Goal: Feedback & Contribution: Submit feedback/report problem

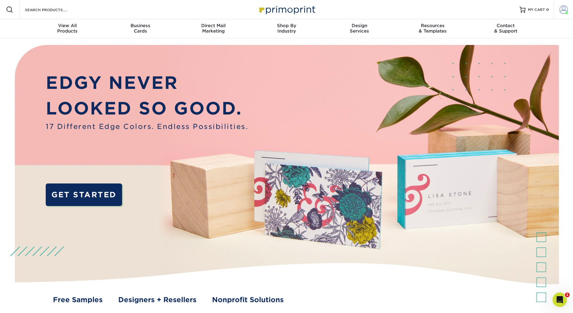
click at [560, 8] on span at bounding box center [564, 9] width 8 height 8
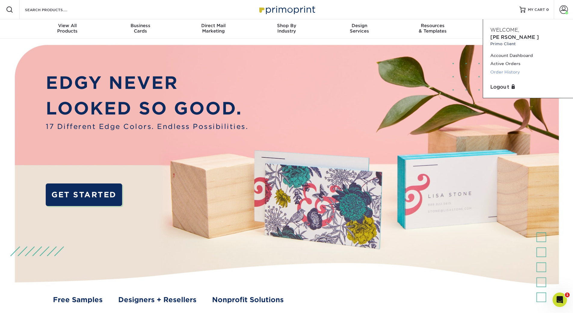
click at [514, 68] on link "Order History" at bounding box center [529, 72] width 76 height 8
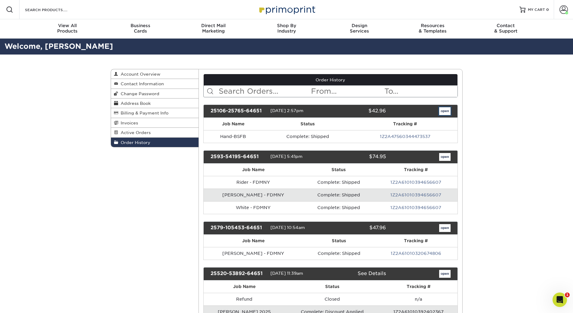
click at [444, 110] on link "open" at bounding box center [444, 111] width 11 height 8
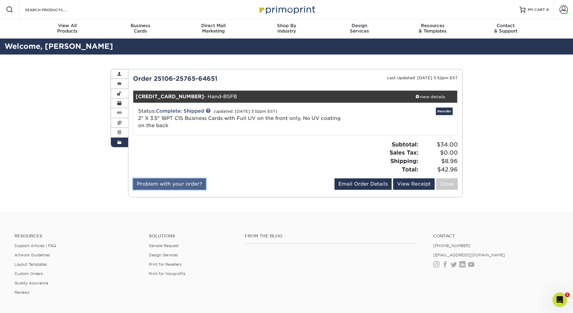
click at [159, 189] on link "Problem with your order?" at bounding box center [169, 183] width 73 height 11
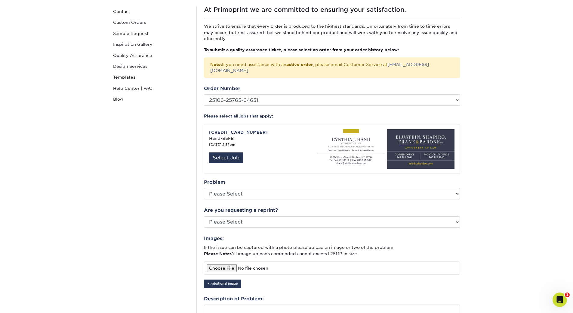
scroll to position [90, 0]
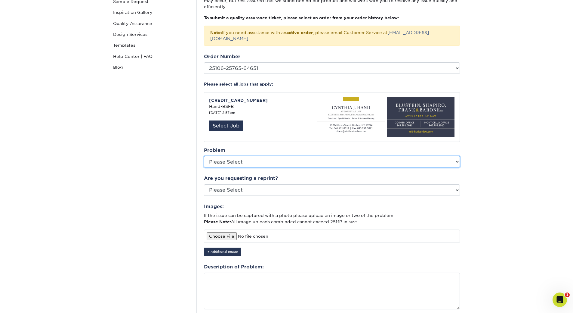
click at [227, 156] on select "Please Select Coating Missing Images Bindery Color Cutting Missing Hardware Shi…" at bounding box center [332, 161] width 256 height 11
select select "Color"
click at [204, 156] on select "Please Select Coating Missing Images Bindery Color Cutting Missing Hardware Shi…" at bounding box center [332, 161] width 256 height 11
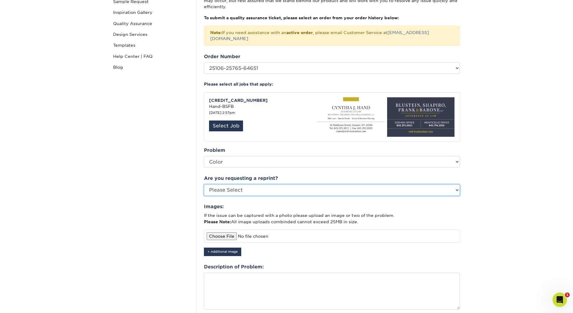
click at [230, 184] on select "Please Select Yes No Other" at bounding box center [332, 189] width 256 height 11
select select "no"
click at [204, 184] on select "Please Select Yes No Other" at bounding box center [332, 189] width 256 height 11
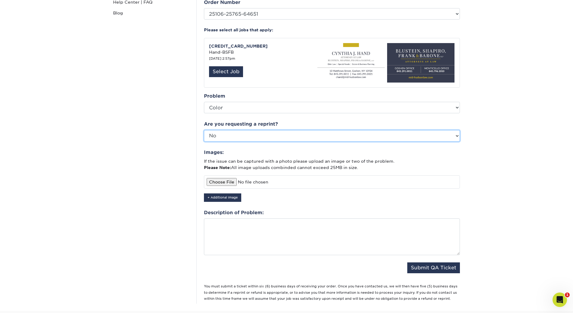
scroll to position [150, 0]
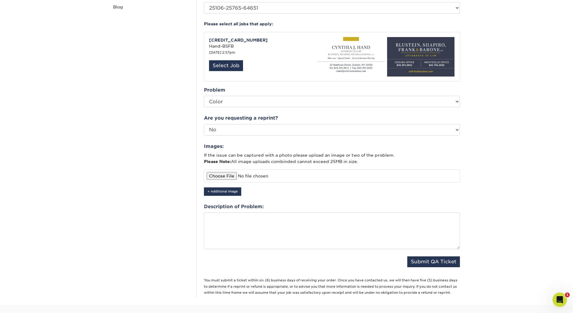
click at [230, 169] on input "file" at bounding box center [332, 175] width 256 height 13
type input "C:\fakepath\20251010_110724.jpg"
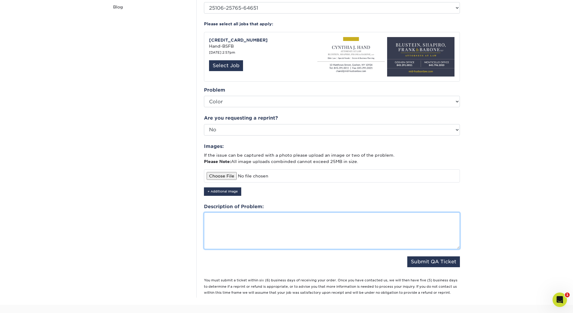
click at [243, 215] on textarea at bounding box center [332, 230] width 256 height 37
click at [249, 212] on textarea "All" at bounding box center [332, 230] width 256 height 37
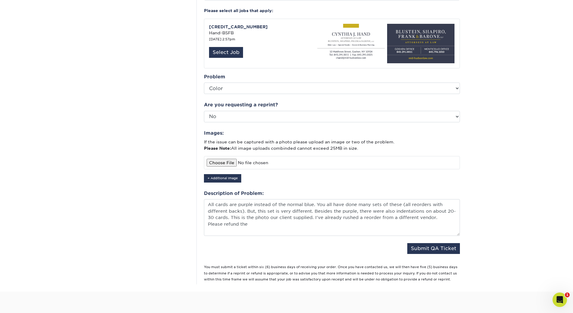
scroll to position [181, 0]
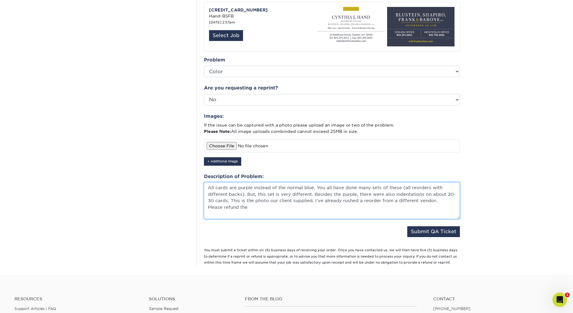
click at [215, 182] on textarea "All cards are purple instead of the normal blue. You all have done many sets of…" at bounding box center [332, 200] width 256 height 37
click at [274, 188] on textarea "All fronts of the cards are purple instead of the normal blue. You all have don…" at bounding box center [332, 200] width 256 height 37
click at [257, 194] on textarea "All fronts of the cards are purple instead of the normal blue. You all have don…" at bounding box center [332, 200] width 256 height 37
click at [318, 192] on textarea "All fronts of the cards are purple instead of the normal blue. You all have don…" at bounding box center [332, 200] width 256 height 37
click at [404, 194] on textarea "All fronts of the cards are purple instead of the normal blue. You all have don…" at bounding box center [332, 200] width 256 height 37
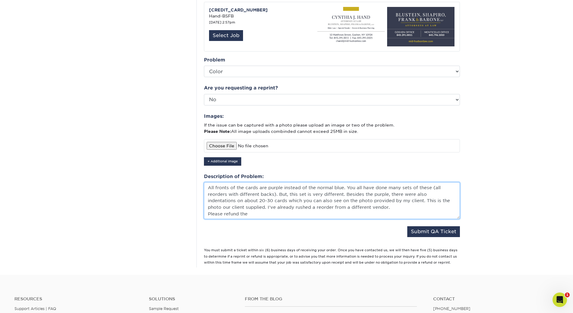
drag, startPoint x: 243, startPoint y: 200, endPoint x: 397, endPoint y: 193, distance: 154.0
click at [397, 193] on textarea "All fronts of the cards are purple instead of the normal blue. You all have don…" at bounding box center [332, 200] width 256 height 37
drag, startPoint x: 213, startPoint y: 200, endPoint x: 208, endPoint y: 200, distance: 5.7
click at [208, 200] on textarea "All fronts of the cards are purple instead of the normal blue. You all have don…" at bounding box center [332, 200] width 256 height 37
click at [275, 200] on textarea "All fronts of the cards are purple instead of the normal blue. You all have don…" at bounding box center [332, 200] width 256 height 37
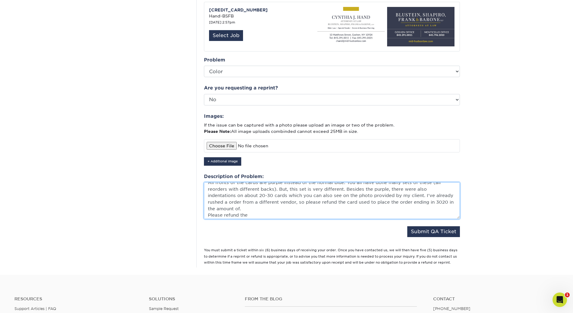
scroll to position [7, 0]
drag, startPoint x: 252, startPoint y: 206, endPoint x: 208, endPoint y: 207, distance: 43.6
click at [208, 207] on textarea "All fronts of the cards are purple instead of the normal blue. You all have don…" at bounding box center [332, 200] width 256 height 37
click at [245, 203] on textarea "All fronts of the cards are purple instead of the normal blue. You all have don…" at bounding box center [332, 200] width 256 height 37
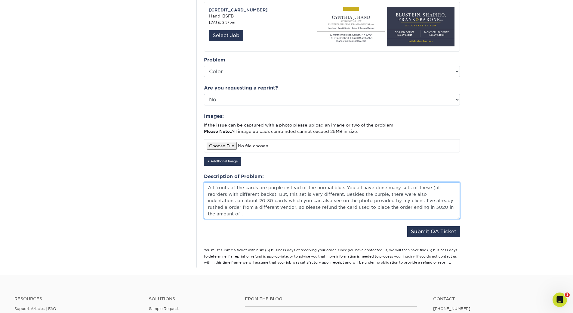
paste textarea "34.00"
click at [247, 202] on textarea "All fronts of the cards are purple instead of the normal blue. You all have don…" at bounding box center [332, 200] width 256 height 37
drag, startPoint x: 262, startPoint y: 203, endPoint x: 251, endPoint y: 203, distance: 11.7
click at [251, 203] on textarea "All fronts of the cards are purple instead of the normal blue. You all have don…" at bounding box center [332, 200] width 256 height 37
paste textarea "42.96"
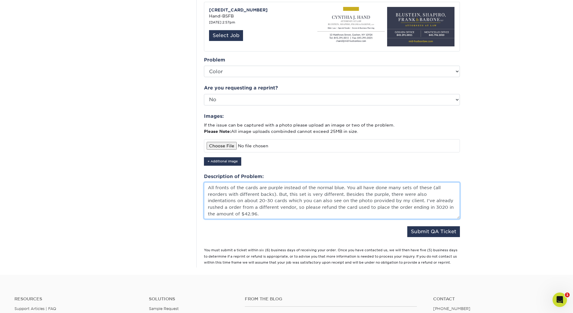
click at [314, 202] on textarea "All fronts of the cards are purple instead of the normal blue. You all have don…" at bounding box center [332, 200] width 256 height 37
click at [342, 186] on textarea "All fronts of the cards are purple instead of the normal blue. You all have don…" at bounding box center [332, 200] width 256 height 37
drag, startPoint x: 342, startPoint y: 188, endPoint x: 313, endPoint y: 188, distance: 28.6
click at [313, 188] on textarea "All fronts of the cards are purple instead of the normal blue. You all have don…" at bounding box center [332, 200] width 256 height 37
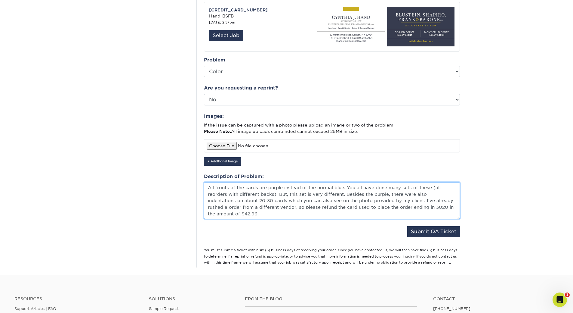
click at [313, 188] on textarea "All fronts of the cards are purple instead of the normal blue. You all have don…" at bounding box center [332, 200] width 256 height 37
click at [311, 188] on textarea "All fronts of the cards are purple instead of the normal blue. You all have don…" at bounding box center [332, 200] width 256 height 37
click at [298, 196] on textarea "All fronts of the cards are purple instead of the normal blue. You all have don…" at bounding box center [332, 200] width 256 height 37
click at [226, 200] on textarea "All fronts of the cards are purple instead of the normal blue. You all have don…" at bounding box center [332, 200] width 256 height 37
drag, startPoint x: 256, startPoint y: 201, endPoint x: 244, endPoint y: 200, distance: 11.2
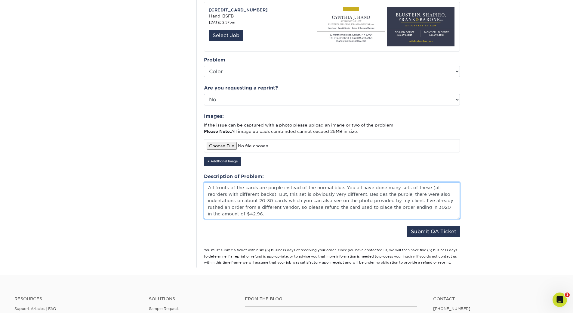
click at [244, 200] on textarea "All fronts of the cards are purple instead of the normal blue. You all have don…" at bounding box center [332, 200] width 256 height 37
click at [279, 209] on textarea "All fronts of the cards are purple instead of the normal blue. You all have don…" at bounding box center [332, 200] width 256 height 37
type textarea "All fronts of the cards are purple instead of the normal blue. You all have don…"
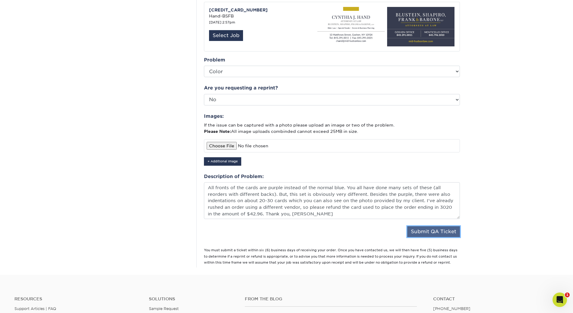
click at [434, 226] on button "Submit QA Ticket" at bounding box center [433, 231] width 53 height 11
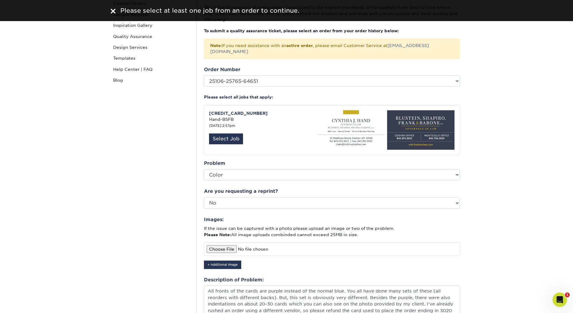
scroll to position [60, 0]
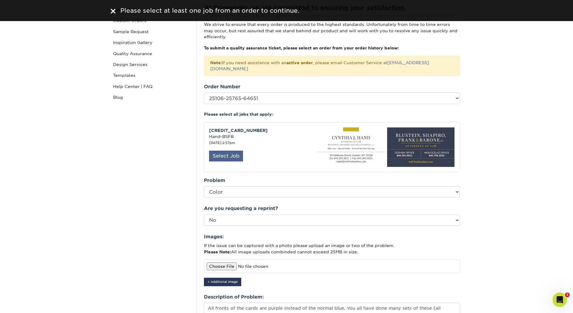
click at [228, 150] on div "Select Job" at bounding box center [226, 155] width 34 height 11
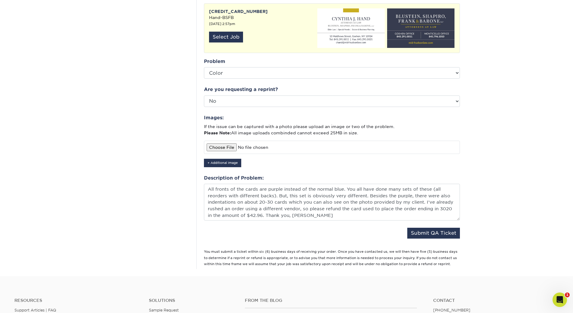
scroll to position [181, 0]
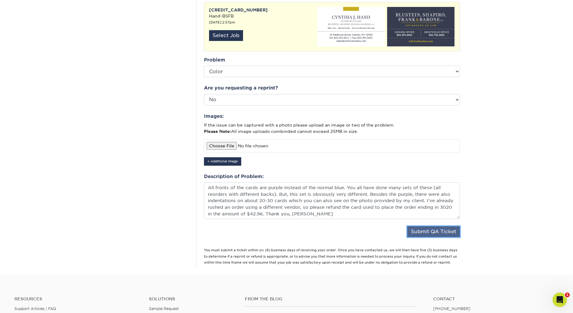
click at [421, 226] on button "Submit QA Ticket" at bounding box center [433, 231] width 53 height 11
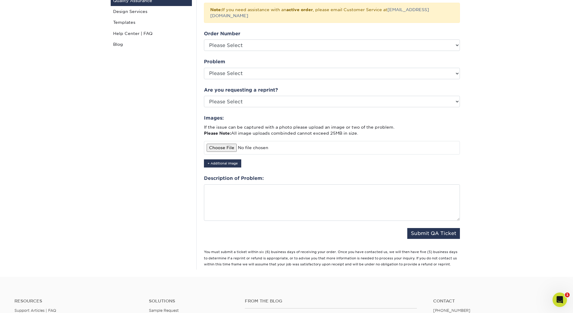
scroll to position [120, 0]
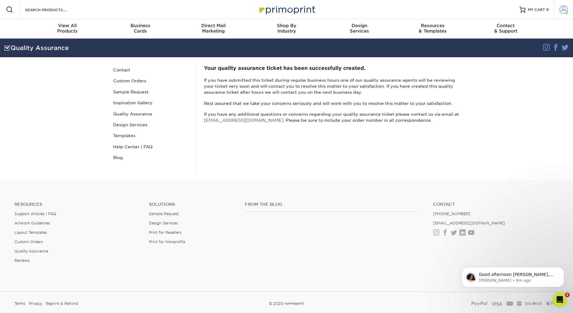
click at [565, 8] on span at bounding box center [564, 9] width 8 height 8
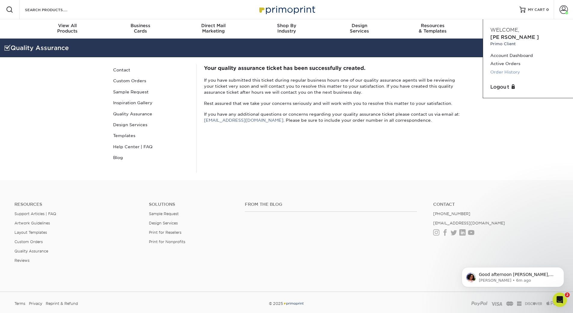
click at [503, 68] on link "Order History" at bounding box center [529, 72] width 76 height 8
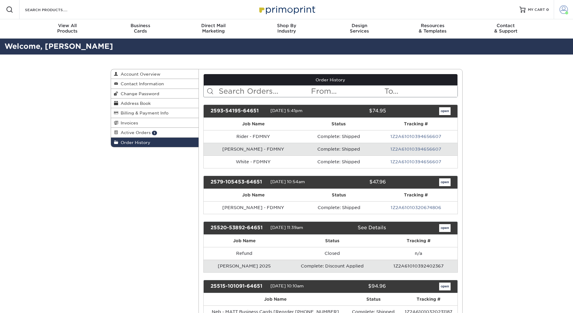
click at [565, 8] on span at bounding box center [564, 9] width 8 height 8
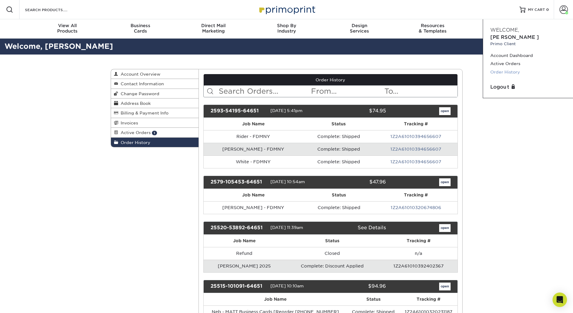
click at [503, 68] on link "Order History" at bounding box center [529, 72] width 76 height 8
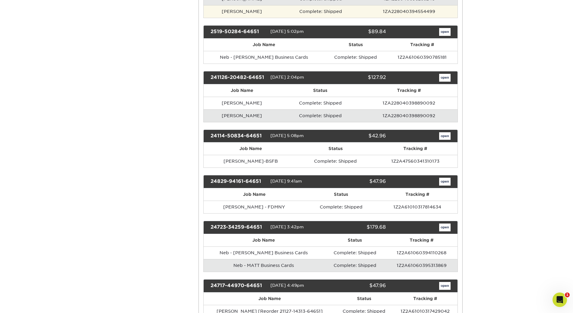
scroll to position [572, 0]
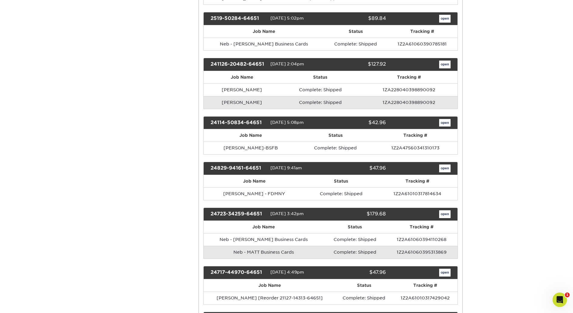
drag, startPoint x: 263, startPoint y: 122, endPoint x: 209, endPoint y: 124, distance: 54.5
click at [209, 124] on div "24114-50834-64651" at bounding box center [238, 123] width 64 height 8
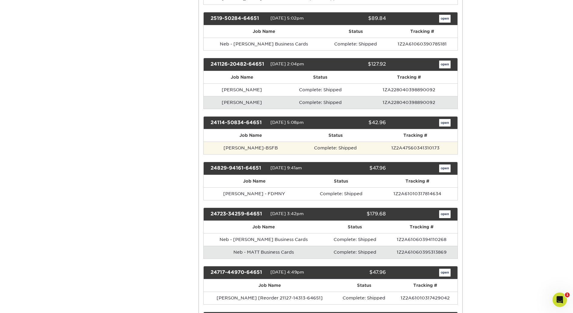
copy div "24114-50834-64651"
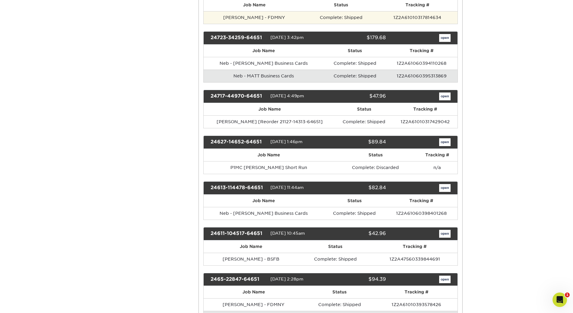
scroll to position [752, 0]
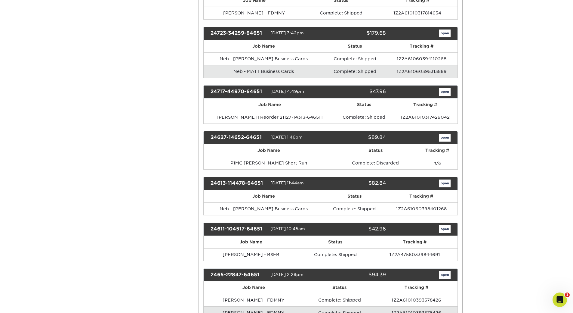
drag, startPoint x: 262, startPoint y: 91, endPoint x: 212, endPoint y: 91, distance: 50.9
click at [212, 91] on div "24717-44970-64651" at bounding box center [238, 92] width 64 height 8
copy div "24717-44970-64651"
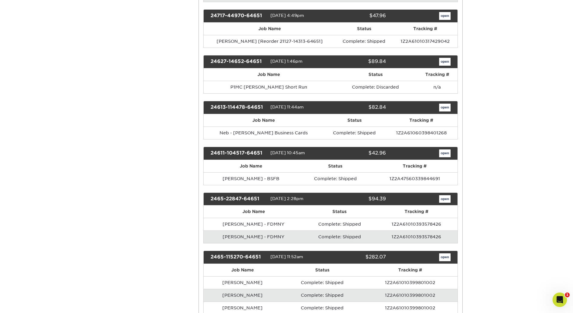
scroll to position [843, 0]
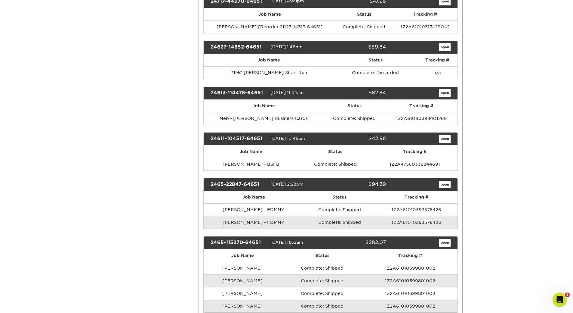
drag, startPoint x: 263, startPoint y: 136, endPoint x: 209, endPoint y: 140, distance: 53.7
click at [209, 140] on div "24611-104517-64651" at bounding box center [238, 139] width 64 height 8
copy div "24611-104517-64651"
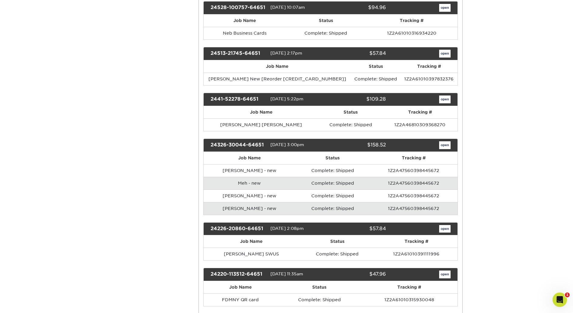
scroll to position [1204, 0]
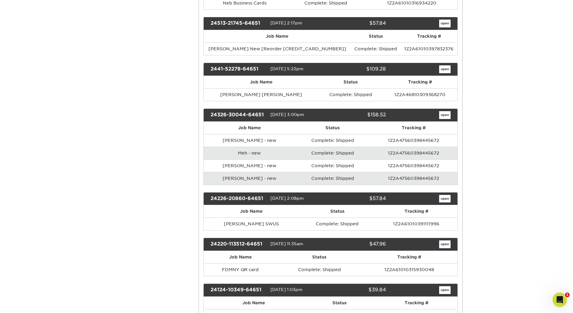
drag, startPoint x: 265, startPoint y: 115, endPoint x: 211, endPoint y: 114, distance: 53.6
click at [211, 114] on div "24326-30044-64651" at bounding box center [238, 115] width 64 height 8
copy div "24326-30044-64651"
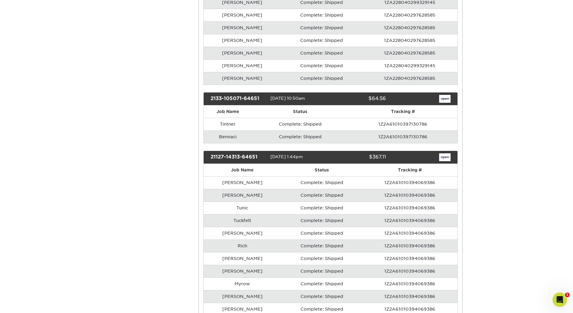
scroll to position [2949, 0]
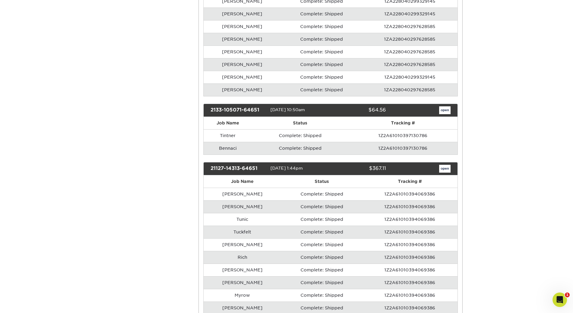
drag, startPoint x: 262, startPoint y: 123, endPoint x: 209, endPoint y: 125, distance: 53.3
click at [209, 165] on div "21127-14313-64651" at bounding box center [238, 169] width 64 height 8
copy div "21127-14313-64651"
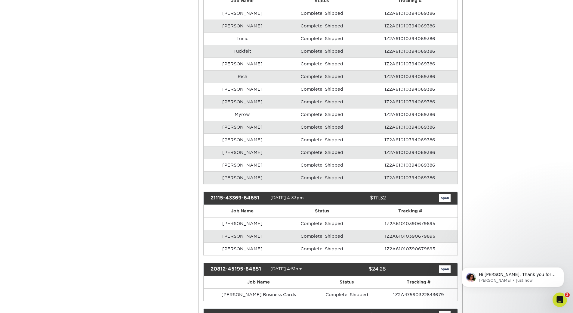
scroll to position [0, 0]
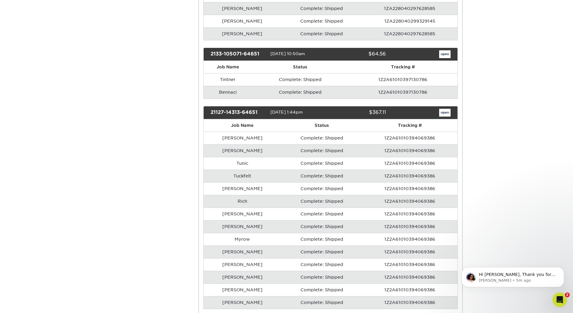
scroll to position [2949, 0]
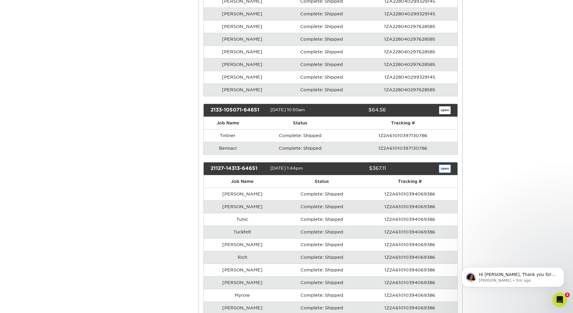
click at [448, 165] on link "open" at bounding box center [444, 169] width 11 height 8
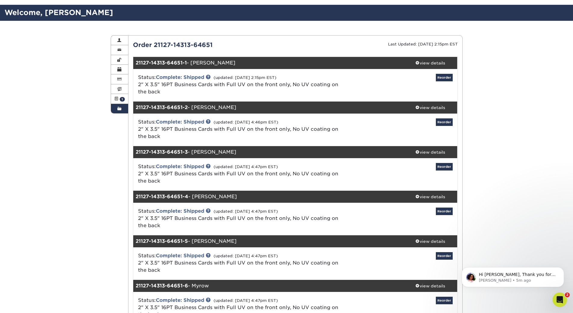
scroll to position [30, 0]
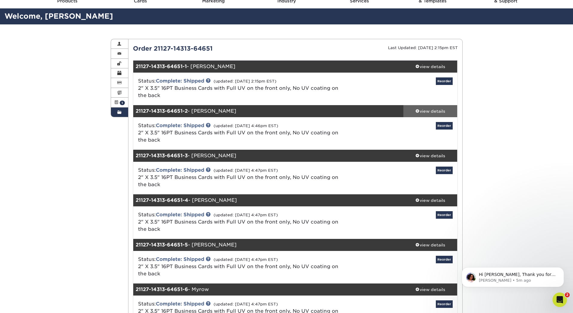
click at [423, 110] on div "view details" at bounding box center [431, 111] width 54 height 6
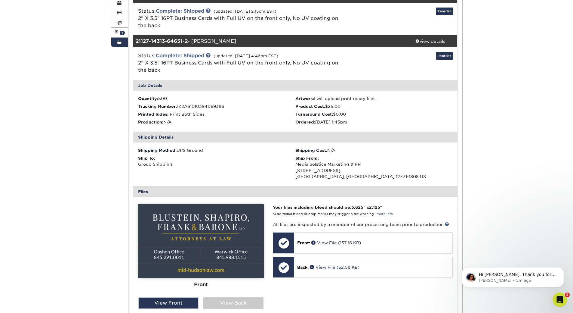
scroll to position [90, 0]
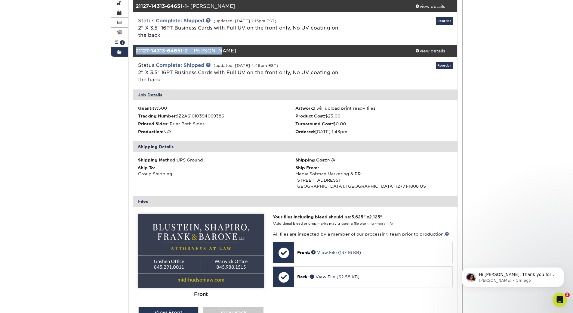
drag, startPoint x: 222, startPoint y: 50, endPoint x: 134, endPoint y: 52, distance: 88.2
click at [134, 52] on div "21127-14313-64651-2 - [PERSON_NAME]" at bounding box center [268, 51] width 270 height 12
copy div "21127-14313-64651-2 - [PERSON_NAME]"
